Goal: Navigation & Orientation: Find specific page/section

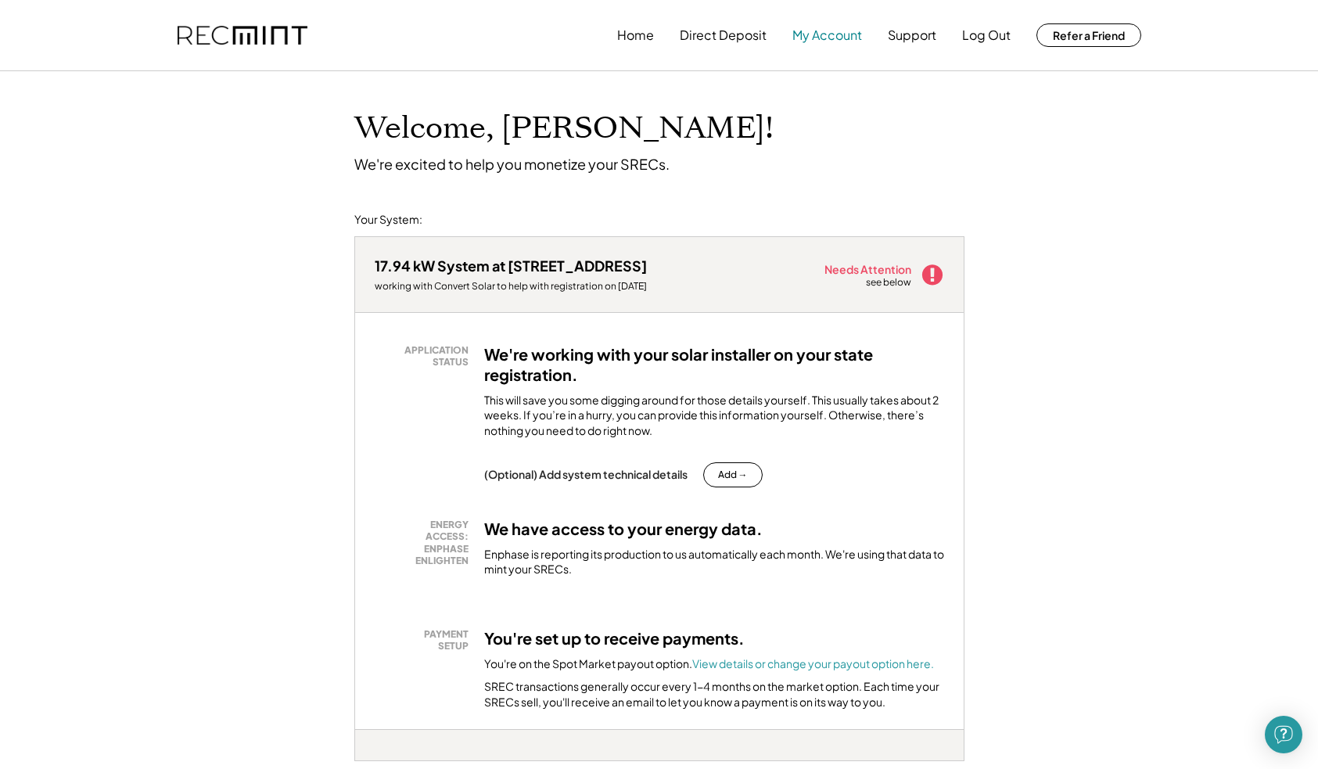
click at [816, 36] on button "My Account" at bounding box center [827, 35] width 70 height 31
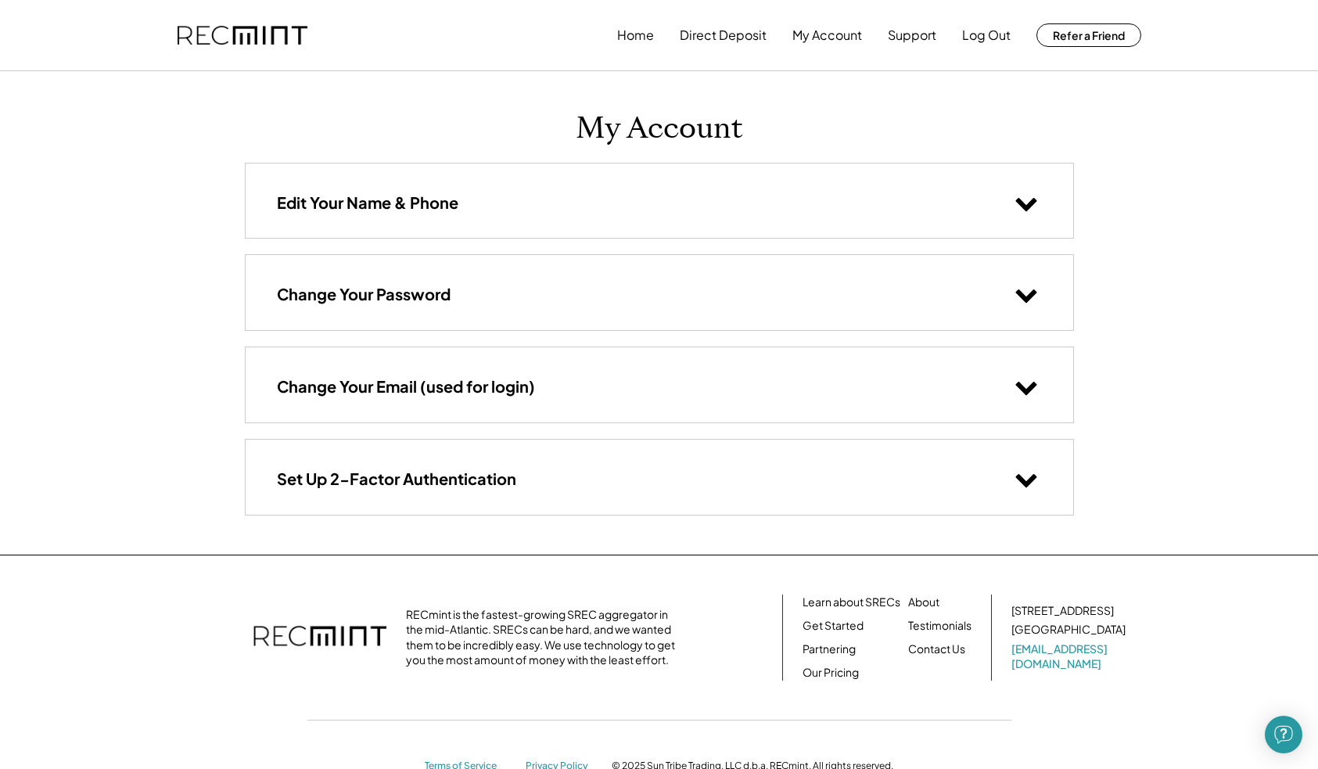
click at [386, 476] on h3 "Set Up 2-Factor Authentication" at bounding box center [396, 479] width 239 height 20
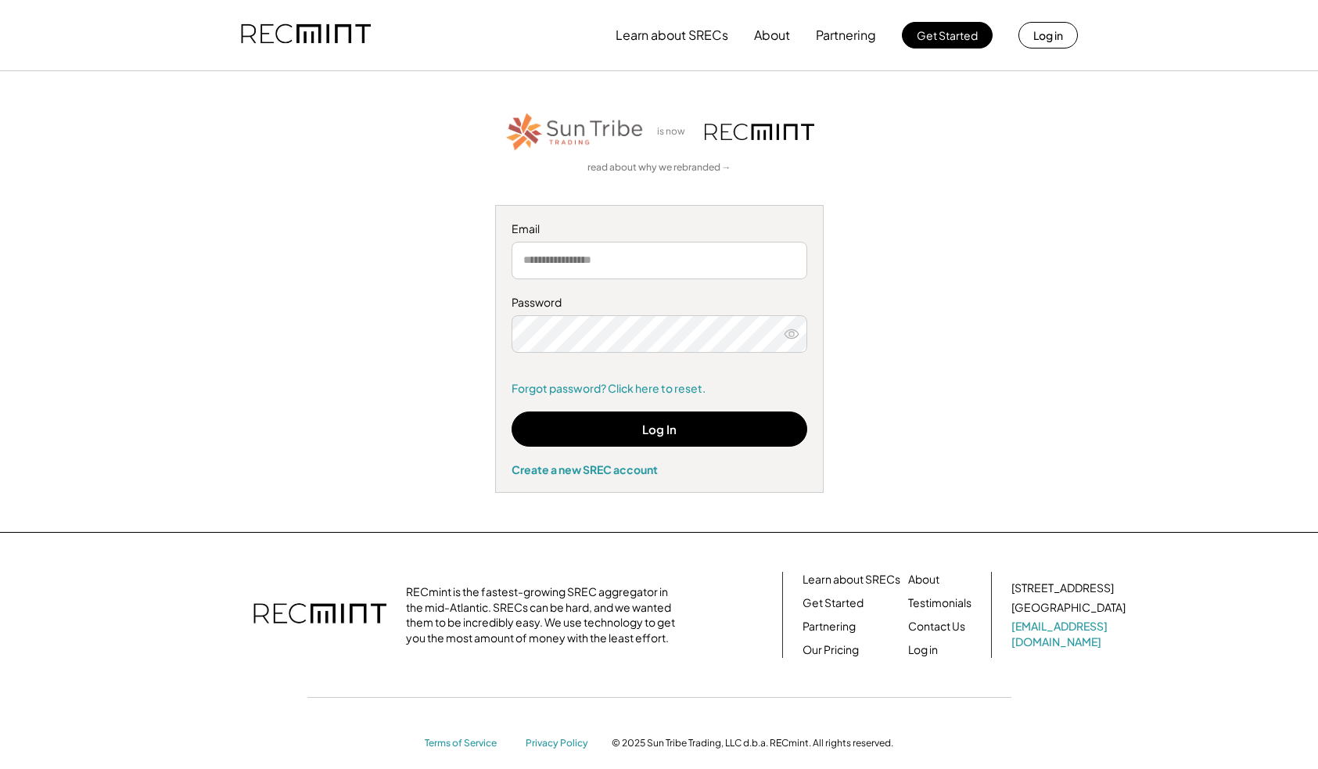
type input "**********"
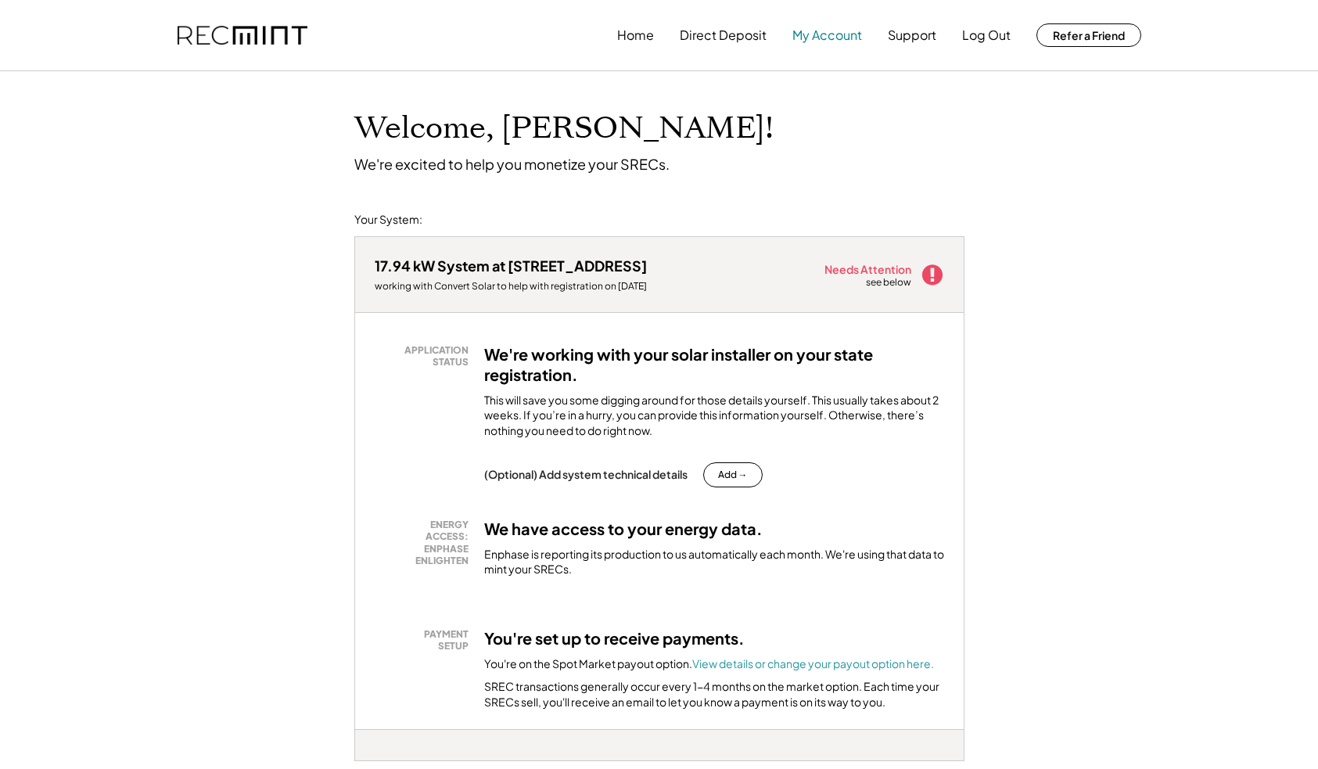
click at [813, 45] on button "My Account" at bounding box center [827, 35] width 70 height 31
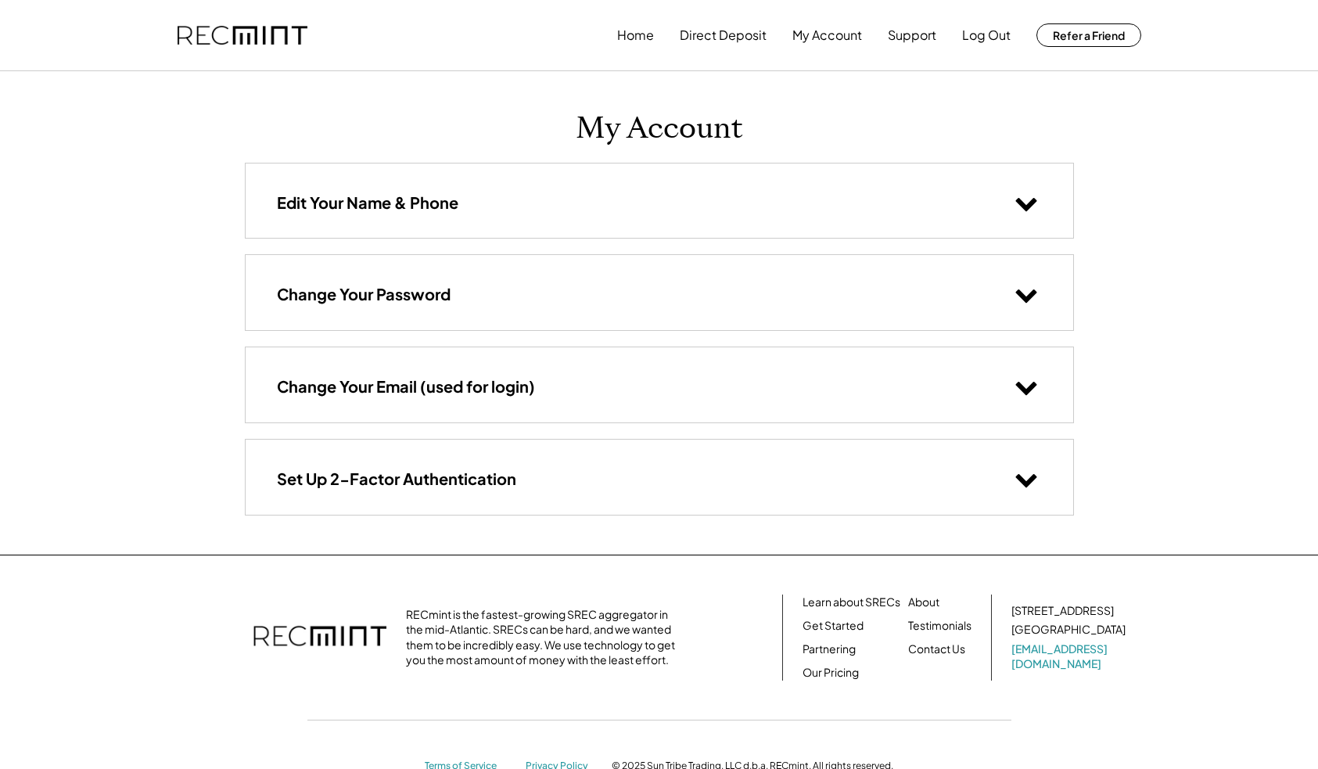
click at [422, 476] on h3 "Set Up 2-Factor Authentication" at bounding box center [396, 479] width 239 height 20
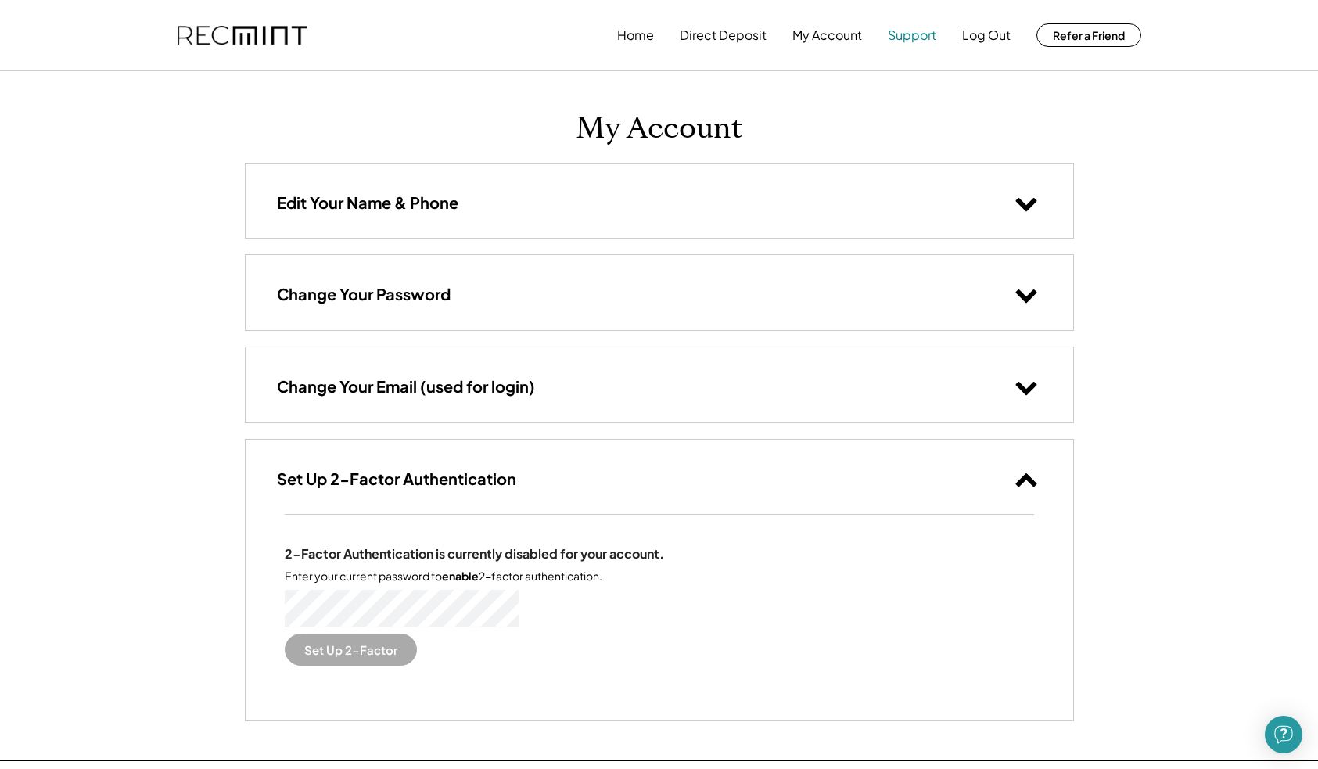
click at [912, 40] on button "Support" at bounding box center [912, 35] width 48 height 31
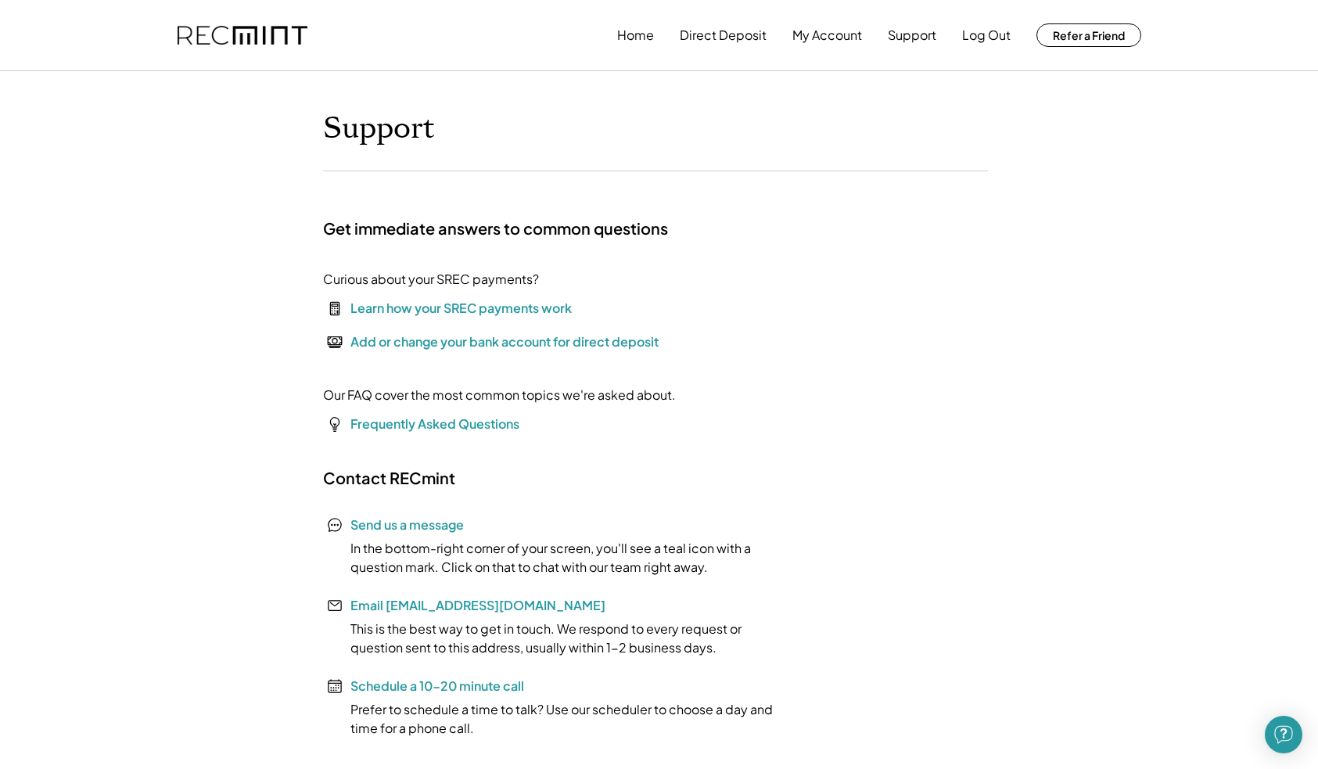
click at [609, 27] on div "Home Direct Deposit My Account Support Log Out Refer a Friend" at bounding box center [659, 35] width 1001 height 70
click at [631, 34] on button "Home" at bounding box center [635, 35] width 37 height 31
